Goal: Navigation & Orientation: Find specific page/section

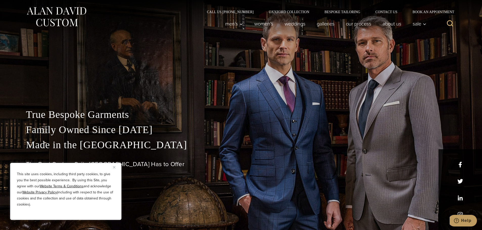
scroll to position [25, 0]
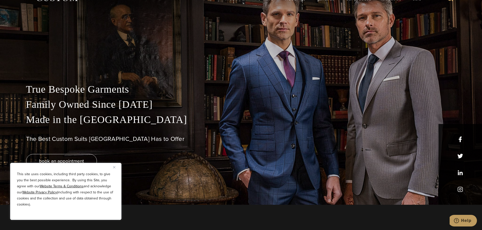
click at [114, 169] on button "Close" at bounding box center [116, 167] width 6 height 6
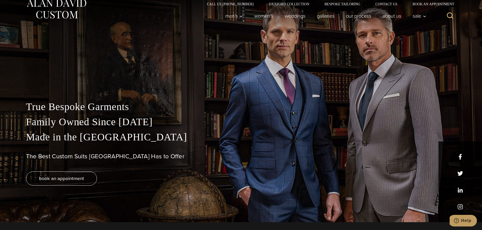
scroll to position [0, 0]
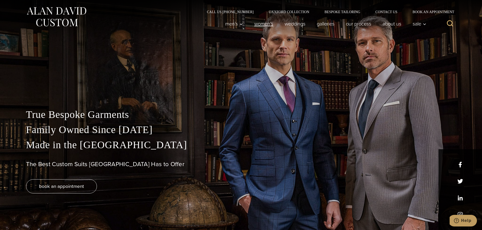
click at [262, 22] on link "Women’s" at bounding box center [263, 24] width 30 height 10
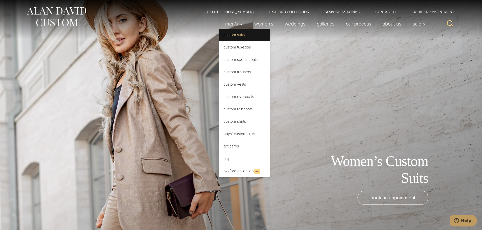
click at [229, 34] on link "Custom Suits" at bounding box center [244, 35] width 51 height 12
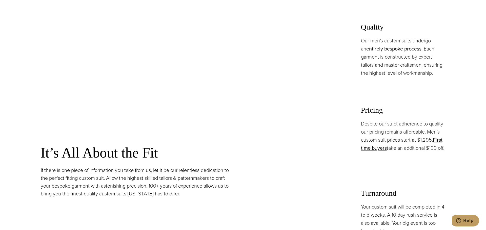
scroll to position [405, 0]
